Goal: Task Accomplishment & Management: Manage account settings

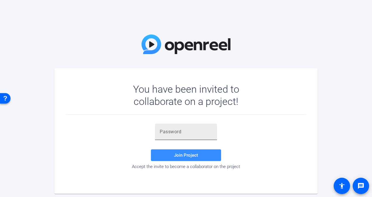
click at [176, 130] on input "text" at bounding box center [186, 131] width 53 height 7
paste input "(OELKf"
type input "(OELKf"
click at [168, 155] on span at bounding box center [186, 155] width 70 height 14
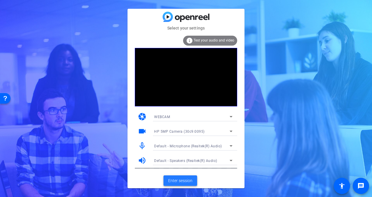
click at [175, 179] on span "Enter session" at bounding box center [180, 181] width 24 height 6
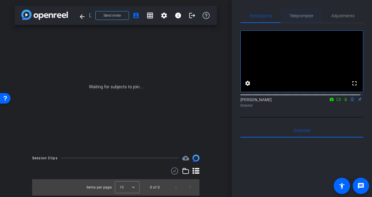
click at [301, 13] on span "Teleprompter" at bounding box center [302, 16] width 24 height 14
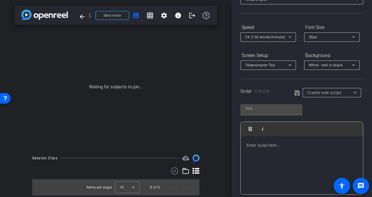
scroll to position [47, 0]
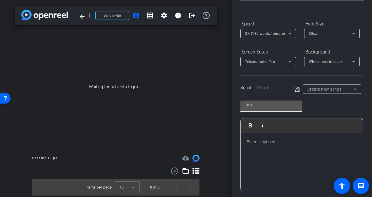
click at [263, 104] on input "text" at bounding box center [271, 105] width 53 height 7
click at [275, 104] on input "XLT learning Cohorot" at bounding box center [271, 105] width 53 height 7
type input "XLT learning cohort"
click at [271, 144] on p at bounding box center [302, 142] width 111 height 6
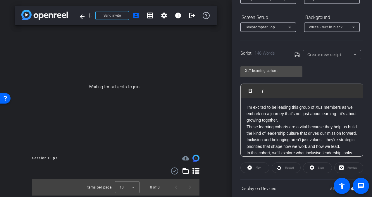
scroll to position [6, 0]
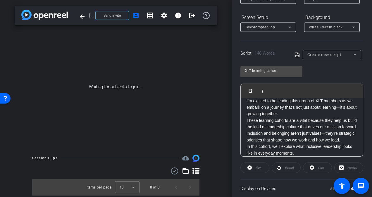
click at [259, 168] on div "Play" at bounding box center [254, 168] width 29 height 11
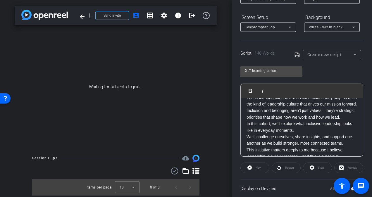
scroll to position [91, 0]
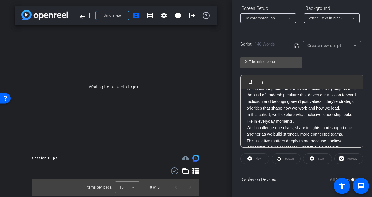
click at [296, 45] on icon at bounding box center [297, 45] width 5 height 7
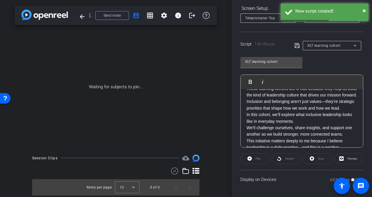
click at [261, 157] on div "Play" at bounding box center [254, 159] width 29 height 11
click at [346, 158] on span "Preview" at bounding box center [351, 159] width 11 height 8
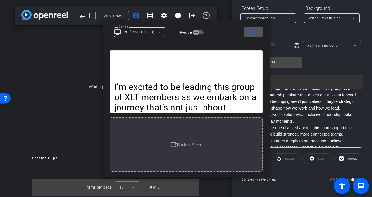
click at [232, 111] on p "I’m excited to be leading this group of XLT members as we embark on a journey t…" at bounding box center [186, 107] width 144 height 51
click at [250, 33] on mat-icon "close" at bounding box center [251, 31] width 7 height 7
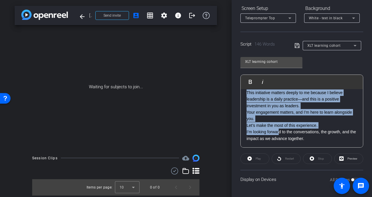
drag, startPoint x: 271, startPoint y: 112, endPoint x: 279, endPoint y: 129, distance: 19.0
click at [279, 129] on div "I’m excited to be leading this group of XLT members as we embark on a journey t…" at bounding box center [302, 80] width 122 height 136
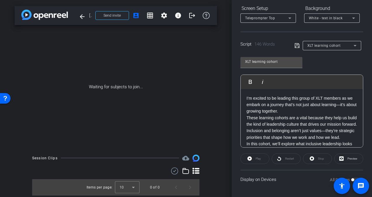
click at [245, 98] on div "I’m excited to be leading this group of XLT members as we embark on a journey t…" at bounding box center [302, 157] width 122 height 136
click at [249, 158] on div "Play" at bounding box center [254, 159] width 29 height 11
click at [280, 128] on p "These learning cohorts are a vital because they help us build the kind of leade…" at bounding box center [302, 121] width 111 height 13
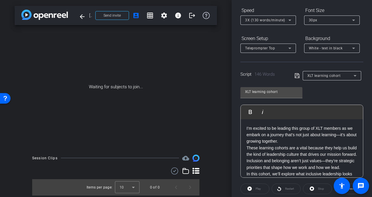
scroll to position [91, 0]
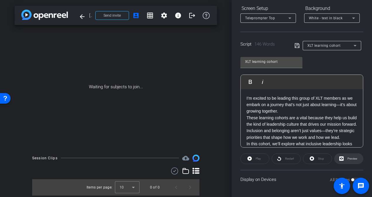
click at [342, 157] on span at bounding box center [349, 159] width 28 height 14
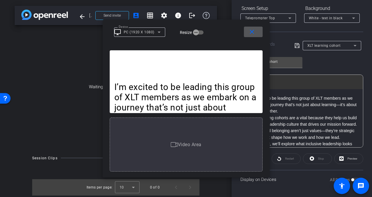
click at [251, 32] on mat-icon "close" at bounding box center [251, 31] width 7 height 7
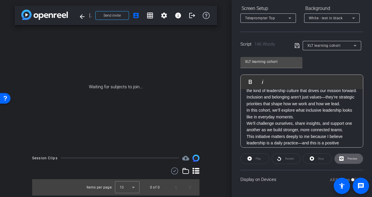
scroll to position [33, 0]
drag, startPoint x: 341, startPoint y: 103, endPoint x: 290, endPoint y: 103, distance: 50.9
click at [290, 103] on p "Inclusion and belonging aren’t just values—they’re strategic priorities that sh…" at bounding box center [302, 100] width 111 height 13
click at [321, 107] on p "Inclusion and belonging are strategic priorities that shape how we work and how…" at bounding box center [302, 100] width 111 height 13
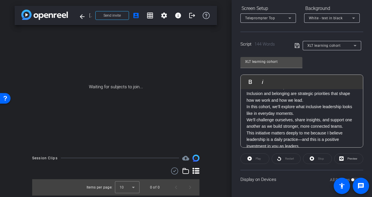
scroll to position [0, 0]
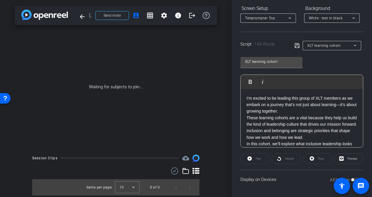
click at [259, 159] on div "Play" at bounding box center [254, 159] width 29 height 11
click at [260, 135] on p "Inclusion and belonging are strategic priorities that shape how we work and how…" at bounding box center [302, 134] width 111 height 13
click at [315, 42] on div "XLT learning cohort" at bounding box center [330, 45] width 46 height 7
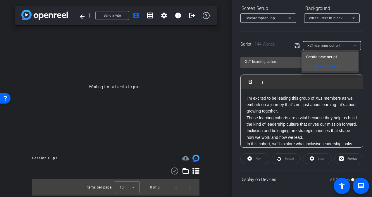
click at [315, 58] on span "Create new script" at bounding box center [321, 57] width 31 height 7
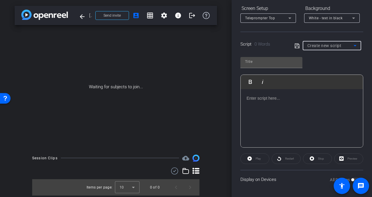
click at [314, 45] on span "Create new script" at bounding box center [324, 45] width 34 height 5
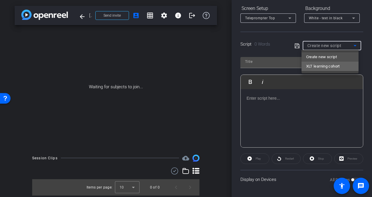
click at [314, 65] on span "XLT learning cohort" at bounding box center [323, 66] width 34 height 7
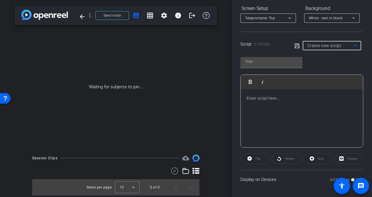
type input "XLT learning cohort"
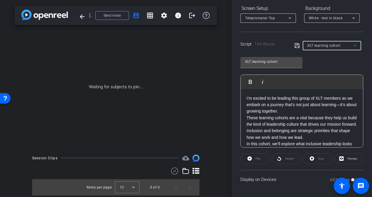
click at [252, 159] on div "Play" at bounding box center [254, 159] width 29 height 11
click at [249, 159] on div "Play" at bounding box center [254, 159] width 29 height 11
click at [346, 158] on span "Preview" at bounding box center [351, 159] width 11 height 8
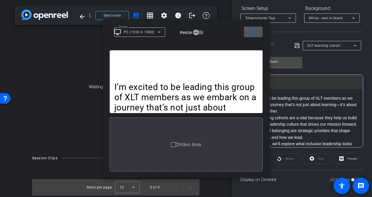
click at [201, 125] on div "Video Area" at bounding box center [186, 145] width 153 height 54
click at [195, 105] on p "I’m excited to be leading this group of XLT members as we embark on a journey t…" at bounding box center [186, 107] width 144 height 51
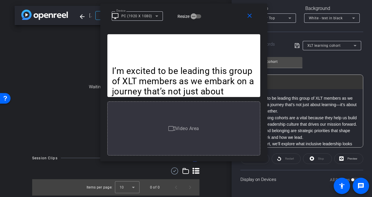
drag, startPoint x: 195, startPoint y: 105, endPoint x: 193, endPoint y: 90, distance: 15.4
click at [193, 90] on p "I’m excited to be leading this group of XLT members as we embark on a journey t…" at bounding box center [184, 91] width 144 height 51
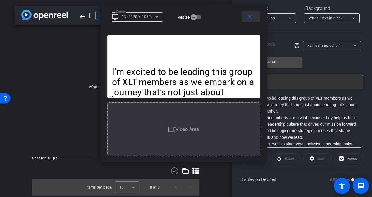
click at [249, 16] on mat-icon "close" at bounding box center [249, 16] width 7 height 7
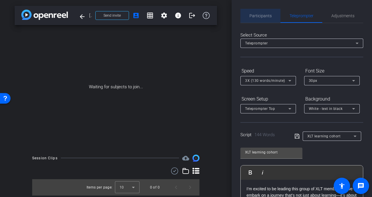
click at [265, 19] on span "Participants" at bounding box center [260, 16] width 22 height 14
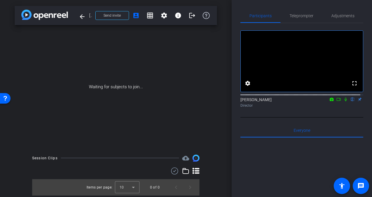
click at [329, 101] on icon at bounding box center [331, 99] width 5 height 4
click at [343, 113] on div at bounding box center [186, 98] width 372 height 197
click at [337, 101] on icon at bounding box center [339, 99] width 4 height 3
click at [350, 101] on icon at bounding box center [352, 99] width 5 height 4
click at [344, 101] on icon at bounding box center [345, 99] width 3 height 3
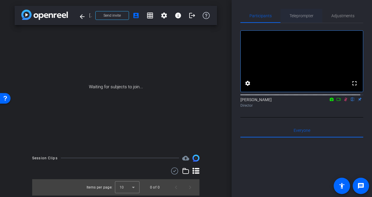
click at [306, 16] on span "Teleprompter" at bounding box center [302, 16] width 24 height 4
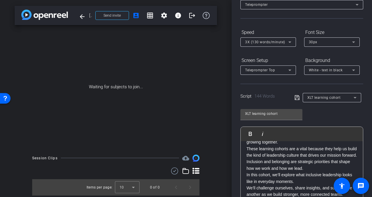
scroll to position [22, 0]
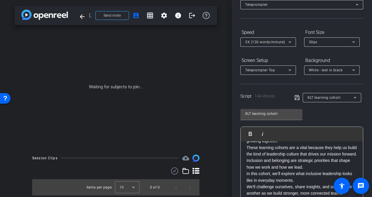
click at [299, 148] on p "These learning cohorts are a vital because they help us build the kind of leade…" at bounding box center [302, 150] width 111 height 13
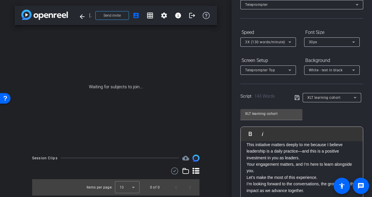
scroll to position [81, 0]
click at [295, 99] on icon at bounding box center [297, 97] width 5 height 7
drag, startPoint x: 295, startPoint y: 99, endPoint x: 319, endPoint y: 130, distance: 38.7
click at [319, 130] on openreel-capture-teleprompter "Speed 3X (130 words/minute) Font Size 30px Screen Setup Teleprompter Top Backgr…" at bounding box center [301, 133] width 123 height 213
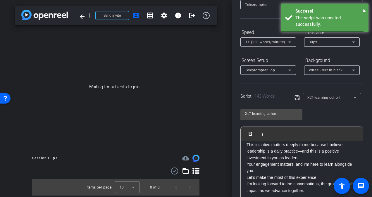
click at [316, 118] on div "XLT learning cohort Play Play from this location Play Selected Play and display…" at bounding box center [301, 152] width 123 height 95
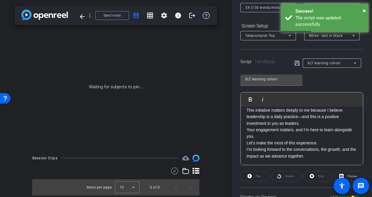
scroll to position [84, 0]
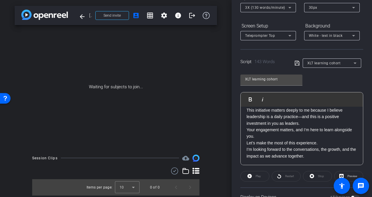
click at [341, 149] on p "I’m looking forward to the conversations, the growth, and the impact as we adva…" at bounding box center [302, 152] width 111 height 13
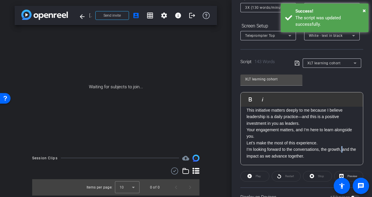
click at [341, 149] on p "I’m looking forward to the conversations, the growth, and the impact as we adva…" at bounding box center [302, 152] width 111 height 13
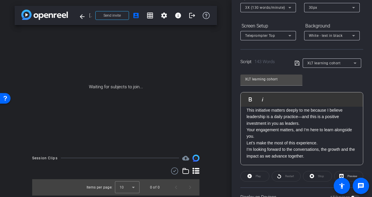
click at [313, 84] on div "XLT learning cohort Play Play from this location Play Selected Play and display…" at bounding box center [301, 117] width 123 height 95
click at [295, 63] on icon at bounding box center [297, 63] width 5 height 7
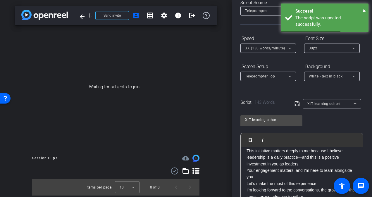
scroll to position [0, 0]
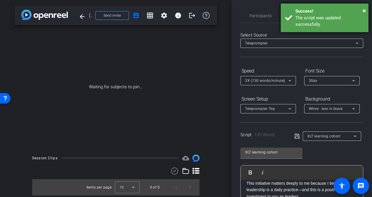
click at [297, 26] on div "The script was updated successfully." at bounding box center [329, 21] width 69 height 13
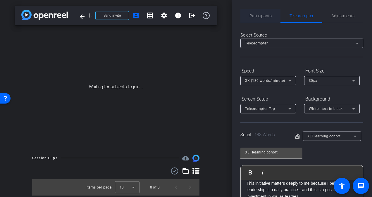
click at [268, 15] on span "Participants" at bounding box center [260, 16] width 22 height 4
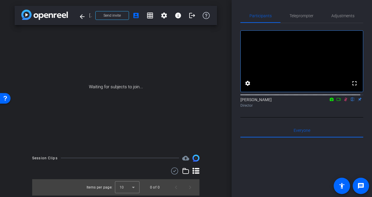
click at [336, 101] on icon at bounding box center [338, 99] width 5 height 4
click at [344, 101] on icon at bounding box center [345, 99] width 3 height 3
click at [344, 101] on icon at bounding box center [345, 100] width 3 height 4
click at [329, 101] on icon at bounding box center [331, 99] width 5 height 4
click at [328, 105] on div at bounding box center [186, 98] width 372 height 197
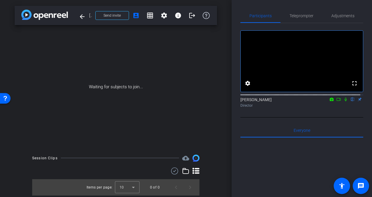
click at [336, 101] on icon at bounding box center [338, 99] width 5 height 4
click at [352, 101] on icon at bounding box center [353, 100] width 2 height 4
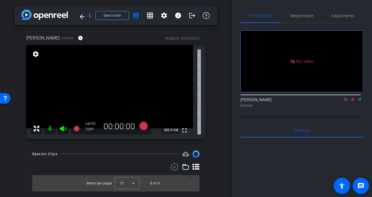
click at [344, 101] on icon at bounding box center [345, 99] width 3 height 3
click at [344, 101] on icon at bounding box center [345, 100] width 3 height 4
click at [192, 17] on mat-icon "logout" at bounding box center [192, 15] width 7 height 7
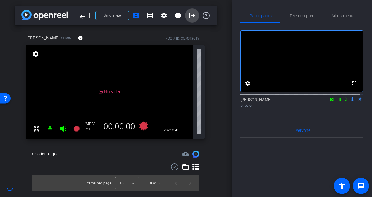
click at [192, 17] on mat-icon "logout" at bounding box center [192, 15] width 7 height 7
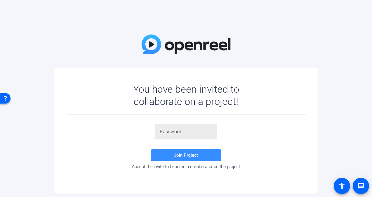
click at [181, 128] on div at bounding box center [186, 132] width 53 height 16
paste input "(OELKf"
type input "(OELKf"
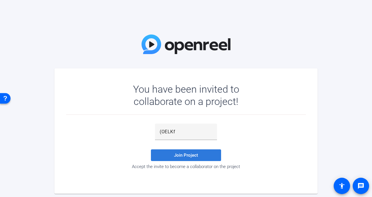
click at [174, 155] on span at bounding box center [186, 155] width 70 height 14
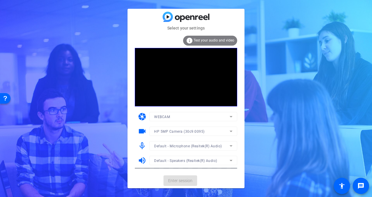
click at [184, 182] on mat-card-actions "Enter session" at bounding box center [186, 180] width 117 height 15
click at [184, 182] on span "Enter session" at bounding box center [180, 181] width 24 height 6
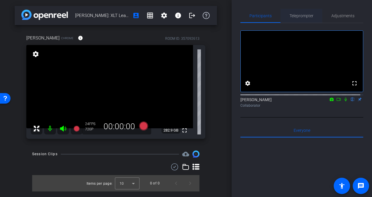
click at [301, 20] on span "Teleprompter" at bounding box center [302, 16] width 24 height 14
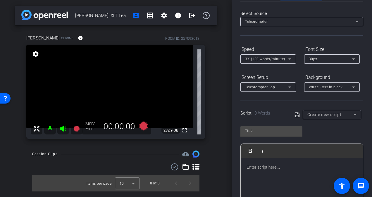
scroll to position [20, 0]
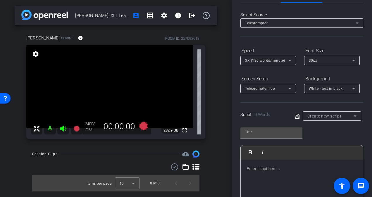
click at [314, 113] on div "Create new script" at bounding box center [330, 116] width 46 height 7
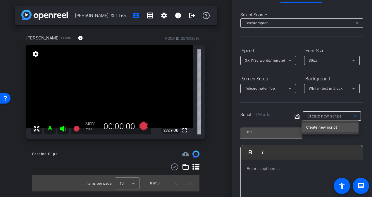
click at [297, 102] on div at bounding box center [186, 98] width 372 height 197
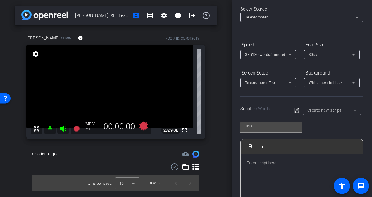
scroll to position [27, 0]
click at [287, 82] on icon at bounding box center [289, 82] width 7 height 7
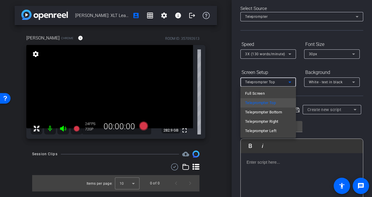
click at [287, 82] on div at bounding box center [186, 98] width 372 height 197
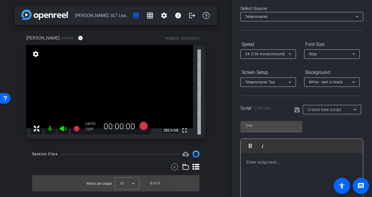
click at [317, 109] on span "Create new script" at bounding box center [324, 109] width 34 height 5
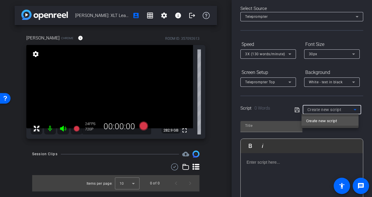
click at [315, 99] on div at bounding box center [186, 98] width 372 height 197
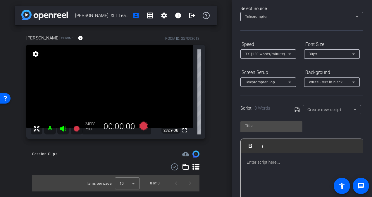
click at [305, 166] on div at bounding box center [302, 182] width 122 height 58
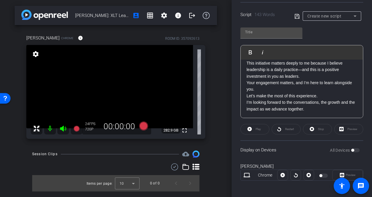
scroll to position [7, 0]
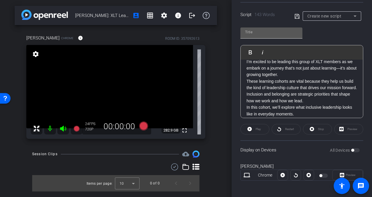
click at [259, 37] on div at bounding box center [271, 32] width 62 height 11
type input "T"
type input "L"
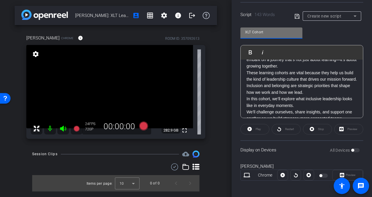
scroll to position [0, 0]
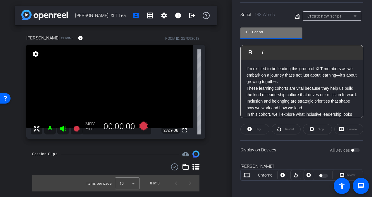
type input "XLT Cohort"
click at [298, 82] on p "I’m excited to be leading this group of XLT members as we embark on a journey t…" at bounding box center [302, 76] width 111 height 20
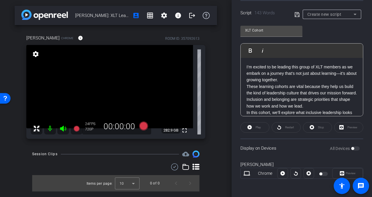
click at [298, 13] on icon at bounding box center [297, 14] width 5 height 5
click at [363, 117] on div "Participants Teleprompter Adjustments settings Amanda Grady flip Collaborator E…" at bounding box center [302, 98] width 140 height 197
click at [308, 97] on p "These learning cohorts are vital because they help us build the kind of leaders…" at bounding box center [302, 89] width 111 height 13
click at [340, 126] on div "Preview" at bounding box center [348, 127] width 29 height 11
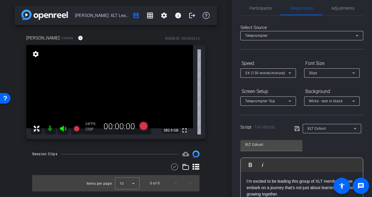
scroll to position [4, 0]
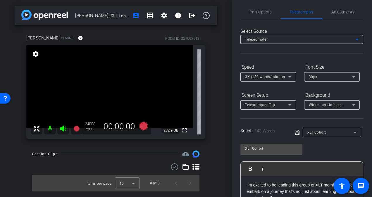
click at [274, 38] on div "Teleprompter" at bounding box center [300, 39] width 111 height 7
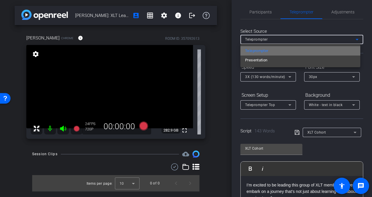
click at [270, 51] on mat-option "Teleprompter" at bounding box center [300, 50] width 120 height 9
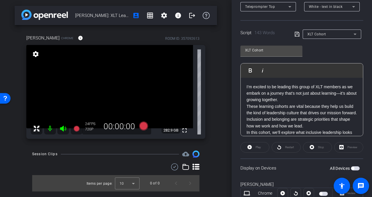
scroll to position [102, 0]
click at [343, 147] on div "Preview" at bounding box center [348, 147] width 29 height 11
click at [292, 116] on p "These learning cohorts are vital because they help us build the kind of leaders…" at bounding box center [302, 109] width 111 height 13
click at [333, 152] on openreel-capture-teleprompter "Speed 3X (130 words/minute) Font Size 30px Screen Setup Teleprompter Top Backgr…" at bounding box center [301, 86] width 123 height 245
click at [344, 147] on div "Preview" at bounding box center [348, 147] width 29 height 11
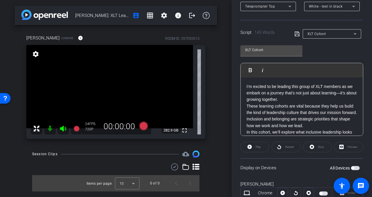
scroll to position [122, 0]
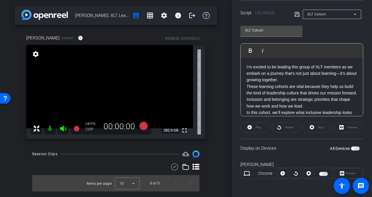
click at [349, 150] on div "All Devices" at bounding box center [345, 149] width 30 height 6
click at [350, 150] on div "All Devices" at bounding box center [345, 149] width 30 height 6
click at [353, 148] on span "button" at bounding box center [355, 149] width 9 height 4
click at [346, 127] on div "Preview" at bounding box center [348, 127] width 29 height 11
click at [260, 128] on span "Play" at bounding box center [258, 127] width 5 height 3
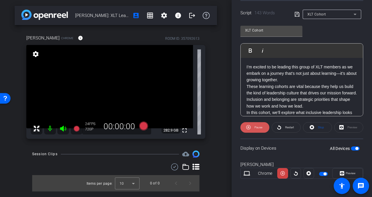
click at [260, 128] on span "Pause" at bounding box center [258, 127] width 8 height 3
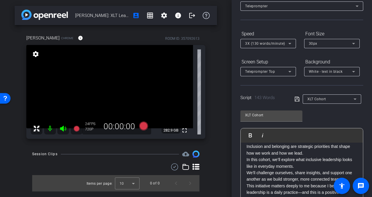
scroll to position [0, 0]
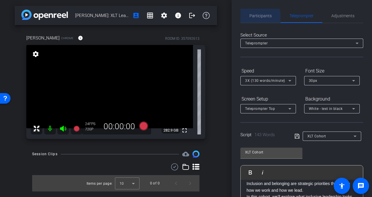
click at [259, 17] on span "Participants" at bounding box center [260, 16] width 22 height 4
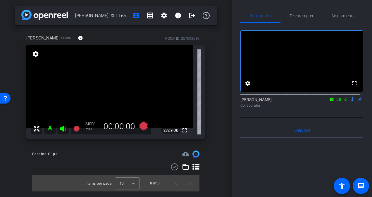
click at [343, 101] on icon at bounding box center [345, 99] width 5 height 4
click at [143, 127] on icon at bounding box center [143, 126] width 9 height 9
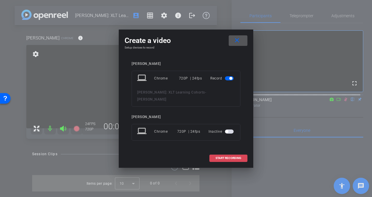
click at [219, 157] on span "START RECORDING" at bounding box center [229, 158] width 26 height 3
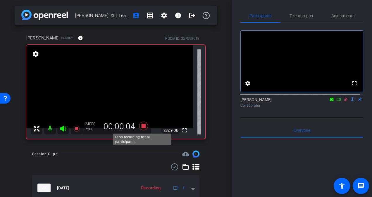
click at [142, 124] on icon at bounding box center [144, 126] width 14 height 11
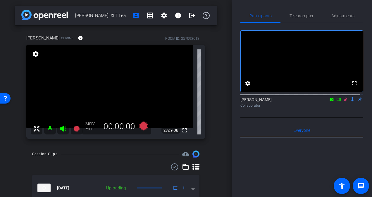
click at [343, 101] on icon at bounding box center [345, 99] width 5 height 4
click at [304, 13] on span "Teleprompter" at bounding box center [302, 16] width 24 height 14
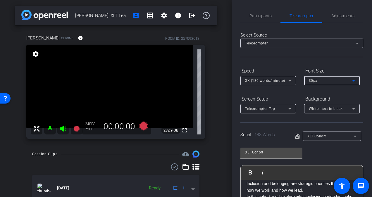
click at [316, 79] on span "30px" at bounding box center [313, 81] width 8 height 4
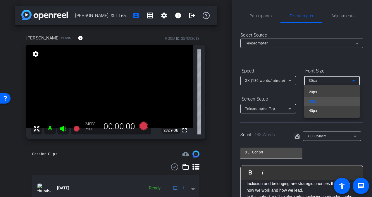
click at [285, 95] on div at bounding box center [186, 98] width 372 height 197
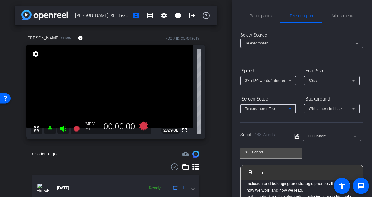
click at [282, 108] on div "Teleprompter Top" at bounding box center [266, 108] width 43 height 7
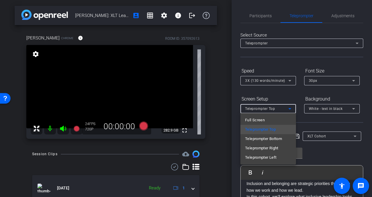
click at [289, 95] on div at bounding box center [186, 98] width 372 height 197
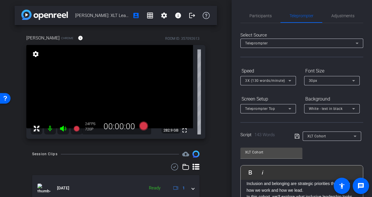
click at [317, 81] on div "30px" at bounding box center [330, 80] width 43 height 7
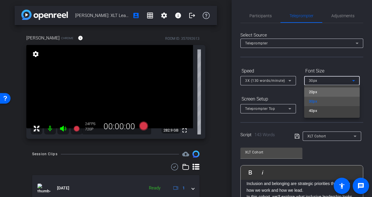
click at [318, 94] on mat-option "20px" at bounding box center [332, 91] width 56 height 9
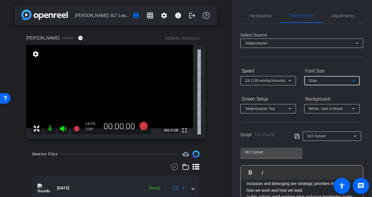
click at [283, 90] on div at bounding box center [268, 88] width 56 height 6
click at [275, 107] on div "Teleprompter Top" at bounding box center [266, 108] width 43 height 7
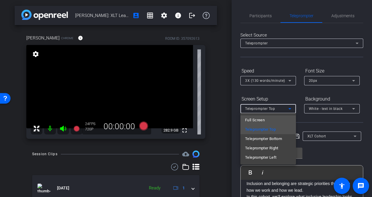
click at [269, 120] on mat-option "Full Screen" at bounding box center [268, 120] width 56 height 9
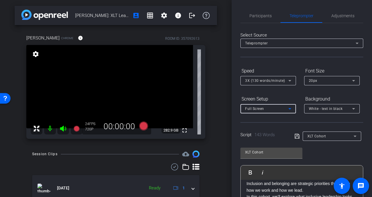
click at [276, 96] on div "Screen Setup" at bounding box center [268, 99] width 56 height 10
click at [259, 16] on span "Participants" at bounding box center [260, 16] width 22 height 4
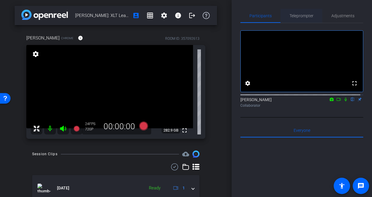
click at [303, 16] on span "Teleprompter" at bounding box center [302, 16] width 24 height 4
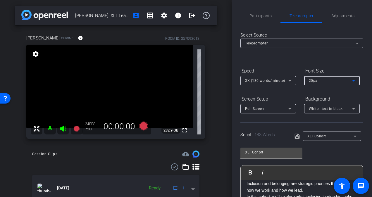
click at [324, 82] on div "20px" at bounding box center [330, 80] width 43 height 7
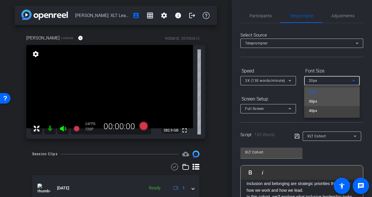
click at [320, 104] on mat-option "30px" at bounding box center [332, 101] width 56 height 9
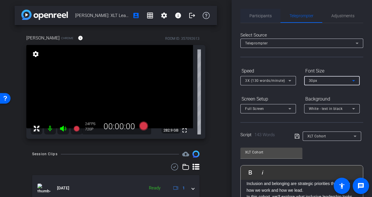
click at [262, 17] on span "Participants" at bounding box center [260, 16] width 22 height 4
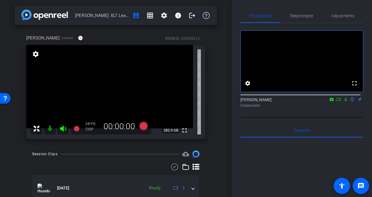
click at [343, 101] on icon at bounding box center [345, 99] width 5 height 4
click at [143, 128] on icon at bounding box center [143, 126] width 9 height 9
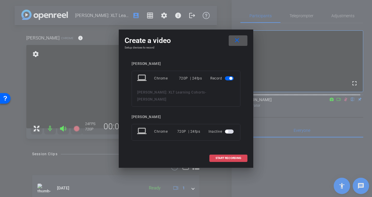
click at [234, 157] on span "START RECORDING" at bounding box center [229, 158] width 26 height 3
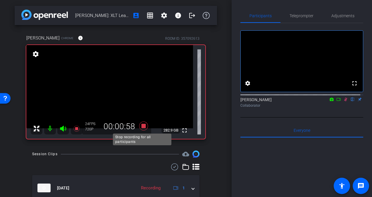
click at [142, 126] on icon at bounding box center [143, 126] width 9 height 9
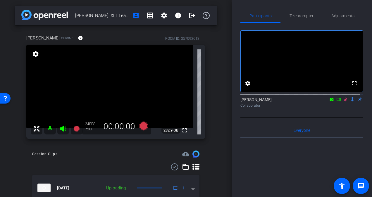
click at [344, 101] on icon at bounding box center [345, 100] width 3 height 4
click at [345, 101] on icon at bounding box center [346, 100] width 2 height 4
click at [142, 127] on icon at bounding box center [143, 126] width 9 height 9
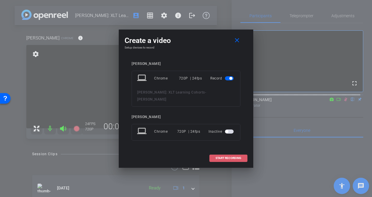
click at [227, 157] on span "START RECORDING" at bounding box center [229, 158] width 26 height 3
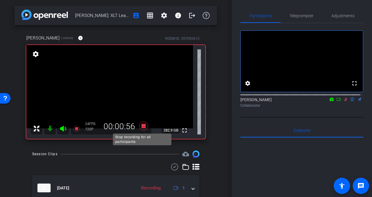
click at [142, 126] on icon at bounding box center [143, 126] width 9 height 9
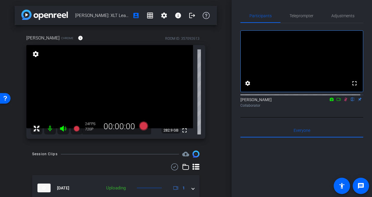
click at [344, 101] on icon at bounding box center [345, 99] width 5 height 4
click at [306, 15] on span "Teleprompter" at bounding box center [302, 16] width 24 height 4
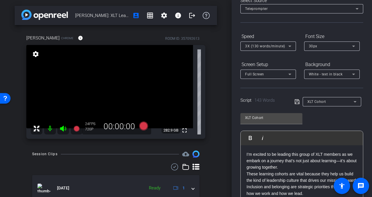
click at [254, 155] on p "I’m excited to be leading this group of XLT members as we embark on a journey t…" at bounding box center [302, 161] width 111 height 20
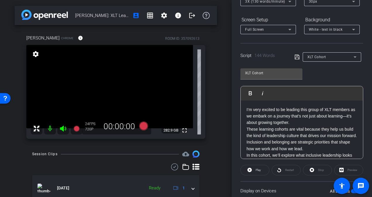
scroll to position [80, 0]
click at [295, 56] on icon at bounding box center [297, 56] width 5 height 5
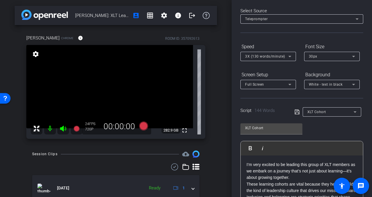
scroll to position [0, 0]
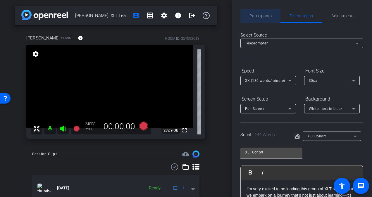
click at [265, 18] on span "Participants" at bounding box center [260, 16] width 22 height 14
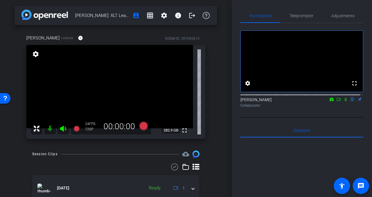
scroll to position [5, 0]
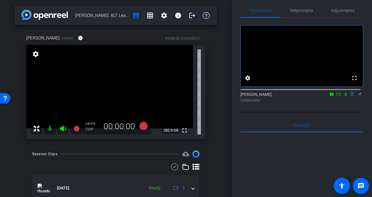
click at [345, 96] on icon at bounding box center [346, 94] width 2 height 4
click at [141, 126] on icon at bounding box center [143, 126] width 9 height 9
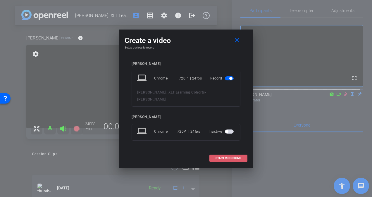
click at [234, 157] on span "START RECORDING" at bounding box center [229, 158] width 26 height 3
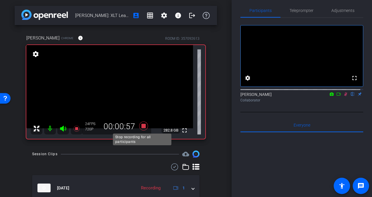
click at [143, 128] on icon at bounding box center [143, 126] width 9 height 9
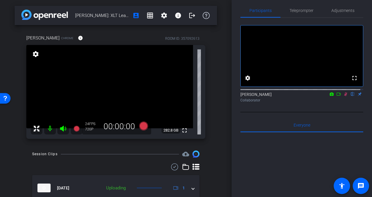
click at [344, 96] on icon at bounding box center [345, 94] width 3 height 4
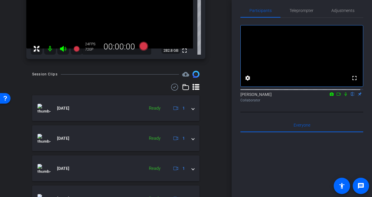
scroll to position [82, 0]
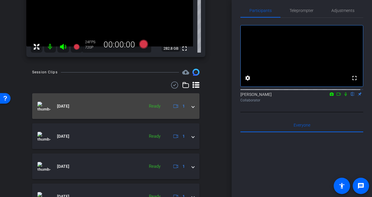
click at [192, 106] on span at bounding box center [193, 106] width 2 height 6
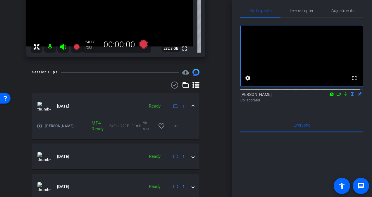
click at [192, 106] on span at bounding box center [193, 106] width 2 height 6
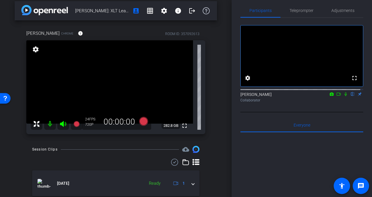
scroll to position [4, 0]
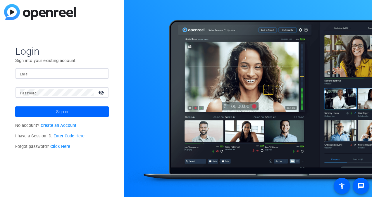
click at [60, 72] on input "Email" at bounding box center [62, 73] width 84 height 7
type input "lhenry-moss@solventum.com"
click at [15, 106] on button "Sign in" at bounding box center [62, 111] width 94 height 11
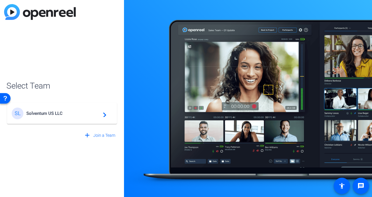
click at [66, 108] on div "SL Solventum US LLC navigate_next" at bounding box center [62, 114] width 101 height 12
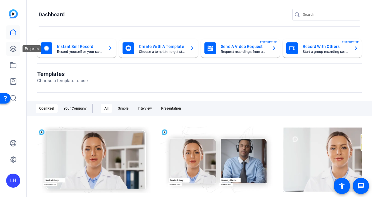
click at [12, 47] on icon at bounding box center [13, 48] width 7 height 7
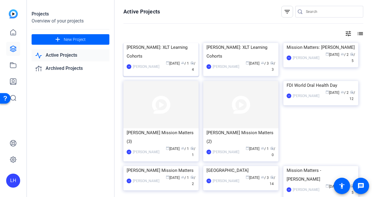
click at [146, 61] on div "[PERSON_NAME]: XLT Learning Cohorts" at bounding box center [161, 52] width 69 height 18
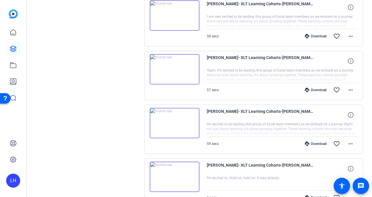
scroll to position [167, 0]
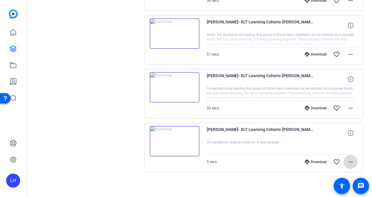
click at [348, 160] on mat-icon "more_horiz" at bounding box center [350, 162] width 7 height 7
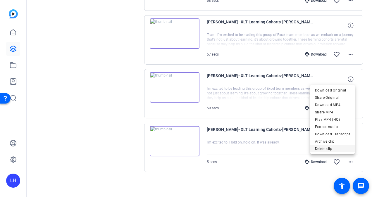
click at [332, 147] on span "Delete clip" at bounding box center [332, 148] width 35 height 7
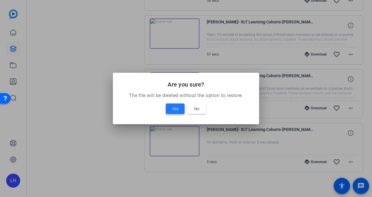
click at [176, 105] on span at bounding box center [175, 109] width 19 height 14
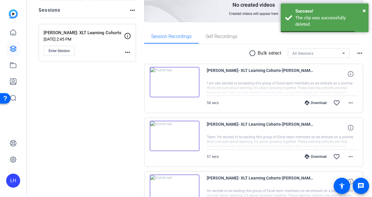
scroll to position [63, 0]
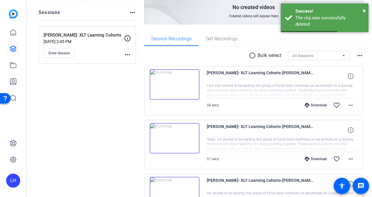
click at [262, 86] on div at bounding box center [282, 90] width 151 height 15
click at [333, 106] on mat-icon "favorite_border" at bounding box center [336, 105] width 7 height 7
click at [348, 105] on mat-icon "more_horiz" at bounding box center [350, 105] width 7 height 7
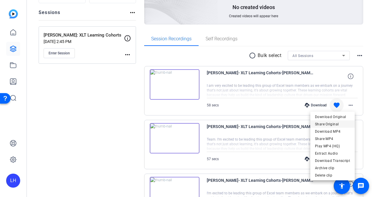
click at [341, 123] on span "Share Original" at bounding box center [332, 124] width 35 height 7
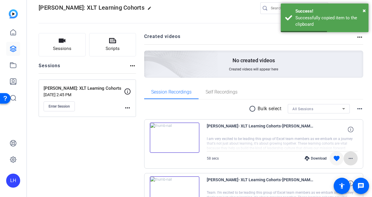
scroll to position [0, 0]
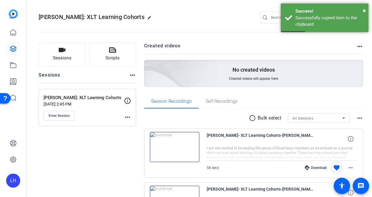
click at [218, 120] on div "radio_button_unchecked Bulk select All Sessions more_horiz" at bounding box center [253, 117] width 219 height 9
click at [363, 11] on span "×" at bounding box center [364, 10] width 3 height 7
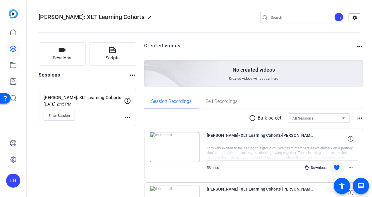
click at [353, 18] on mat-icon "settings" at bounding box center [355, 17] width 12 height 9
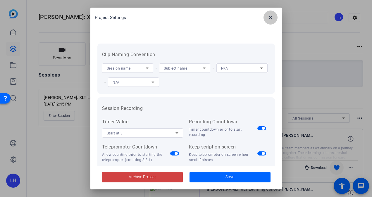
click at [273, 19] on mat-icon "close" at bounding box center [270, 17] width 7 height 7
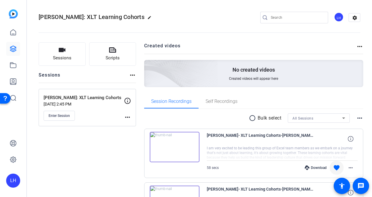
click at [357, 46] on mat-icon "more_horiz" at bounding box center [359, 46] width 7 height 7
click at [318, 42] on div at bounding box center [186, 98] width 372 height 197
click at [127, 116] on mat-icon "more_horiz" at bounding box center [127, 117] width 7 height 7
click at [127, 116] on div at bounding box center [186, 98] width 372 height 197
click at [359, 119] on mat-icon "more_horiz" at bounding box center [359, 118] width 7 height 7
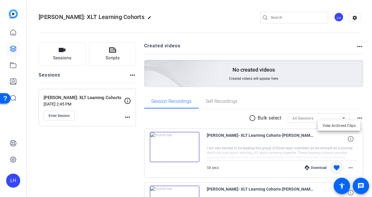
click at [359, 118] on div at bounding box center [186, 98] width 372 height 197
click at [348, 168] on mat-icon "more_horiz" at bounding box center [350, 167] width 7 height 7
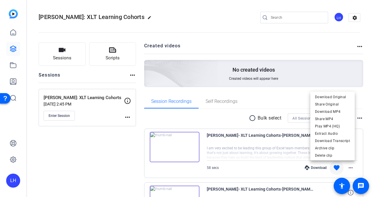
click at [330, 17] on div at bounding box center [186, 98] width 372 height 197
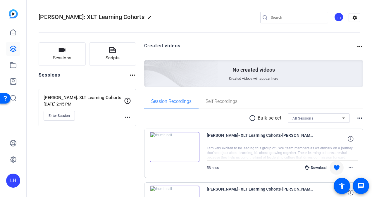
click at [337, 18] on div "LH" at bounding box center [339, 17] width 10 height 10
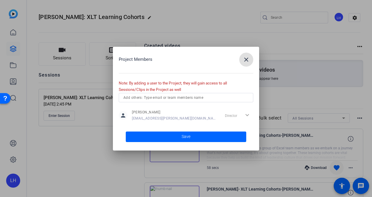
click at [182, 98] on input "text" at bounding box center [185, 97] width 125 height 7
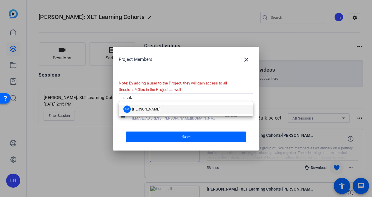
type input "mark"
click at [160, 111] on mat-option "MC Mark Crowley" at bounding box center [186, 109] width 135 height 9
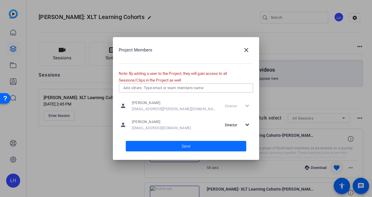
click at [196, 144] on span at bounding box center [186, 146] width 120 height 14
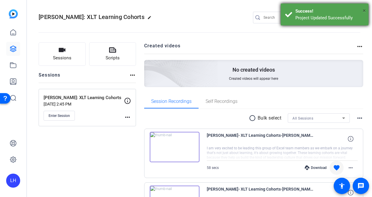
click at [365, 10] on span "×" at bounding box center [364, 10] width 3 height 7
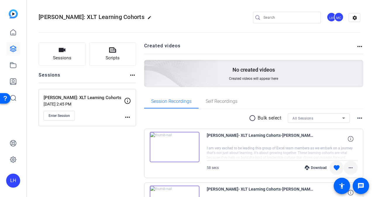
click at [349, 167] on mat-icon "more_horiz" at bounding box center [350, 167] width 7 height 7
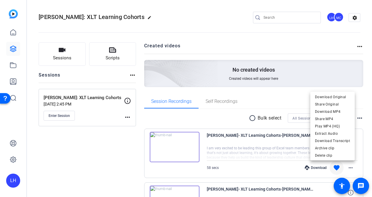
click at [339, 31] on div at bounding box center [186, 98] width 372 height 197
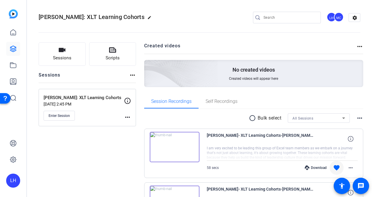
click at [339, 16] on div "MC" at bounding box center [339, 17] width 10 height 10
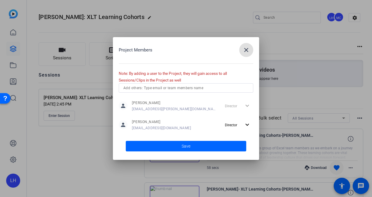
click at [244, 50] on mat-icon "close" at bounding box center [246, 50] width 7 height 7
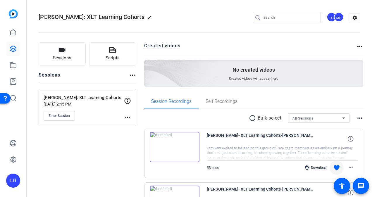
click at [128, 101] on icon at bounding box center [127, 100] width 7 height 7
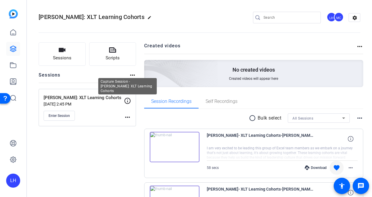
click at [126, 100] on icon at bounding box center [127, 100] width 7 height 7
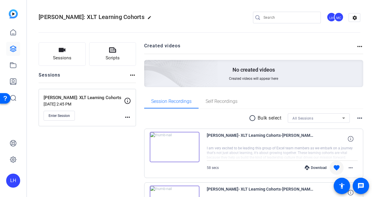
click at [128, 116] on mat-icon "more_horiz" at bounding box center [127, 117] width 7 height 7
click at [269, 91] on div at bounding box center [186, 98] width 372 height 197
click at [360, 117] on div "Sessions Scripts Sessions more_horiz Roberto: XLT Learning Cohorts Sep 08, 2025…" at bounding box center [199, 173] width 345 height 277
click at [356, 117] on mat-icon "more_horiz" at bounding box center [359, 118] width 7 height 7
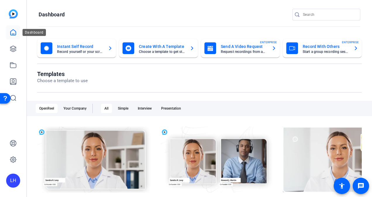
click at [15, 34] on icon at bounding box center [13, 32] width 7 height 7
click at [17, 53] on link at bounding box center [13, 49] width 14 height 14
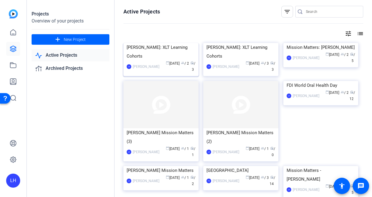
click at [156, 43] on img at bounding box center [160, 43] width 75 height 0
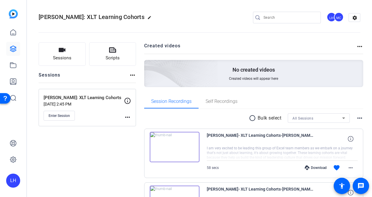
click at [338, 17] on div "MC" at bounding box center [339, 17] width 10 height 10
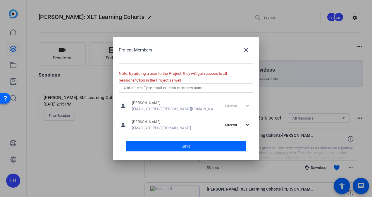
click at [185, 82] on div "Project Members close Note: By adding a user to the Project, they will gain acc…" at bounding box center [186, 98] width 146 height 123
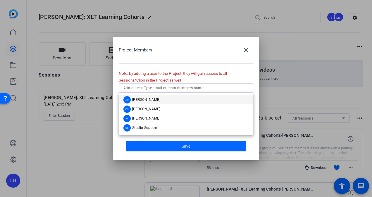
click at [181, 88] on input "text" at bounding box center [185, 88] width 125 height 7
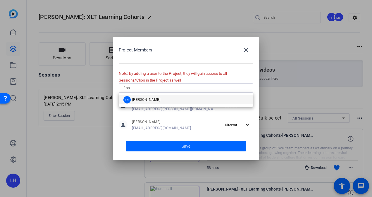
type input "fion"
